Goal: Information Seeking & Learning: Learn about a topic

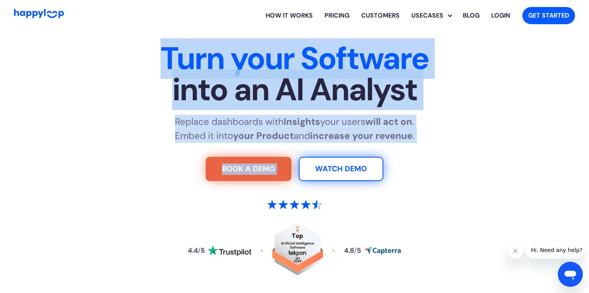
drag, startPoint x: 166, startPoint y: 53, endPoint x: 433, endPoint y: 146, distance: 282.4
click at [433, 146] on div "Turn your Software into an AI Analyst Replace dashboards with Insights your use…" at bounding box center [294, 170] width 486 height 254
copy div "Turn your Software into an AI Analyst Replace dashboards with Insights your use…"
click at [433, 146] on div "Turn your Software into an AI Analyst Replace dashboards with Insights your use…" at bounding box center [294, 170] width 486 height 254
drag, startPoint x: 430, startPoint y: 143, endPoint x: 164, endPoint y: 62, distance: 278.2
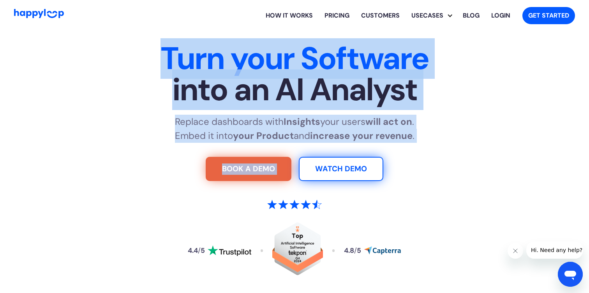
click at [164, 62] on div "Turn your Software into an AI Analyst Replace dashboards with Insights your use…" at bounding box center [294, 170] width 486 height 254
copy div "Turn your Software into an AI Analyst Replace dashboards with Insights your use…"
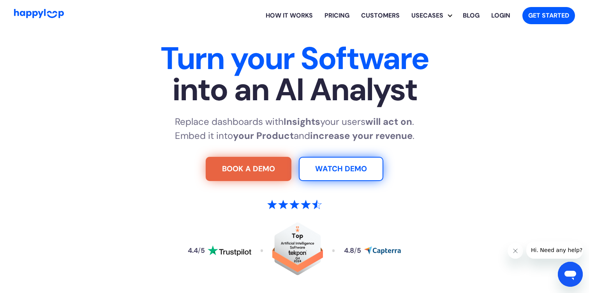
click at [179, 125] on p "Replace dashboards with Insights your users will act on . Embed it into your Pr…" at bounding box center [295, 129] width 240 height 28
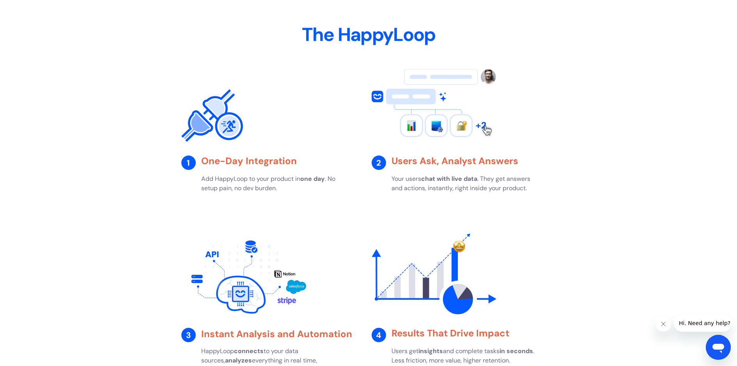
scroll to position [1251, 0]
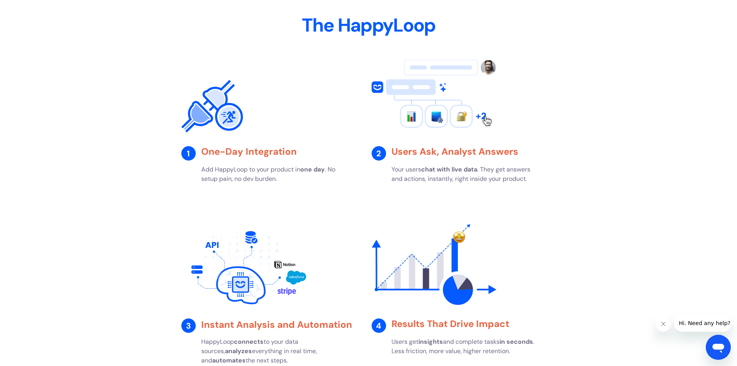
click at [588, 147] on div "The HappyLoop 1 One-Day Integration Add HappyLoop to your product [DATE] . No s…" at bounding box center [368, 216] width 707 height 401
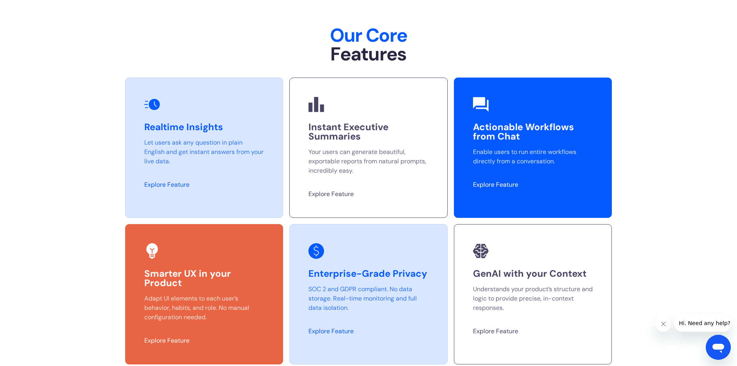
scroll to position [1971, 0]
